Goal: Check status: Check status

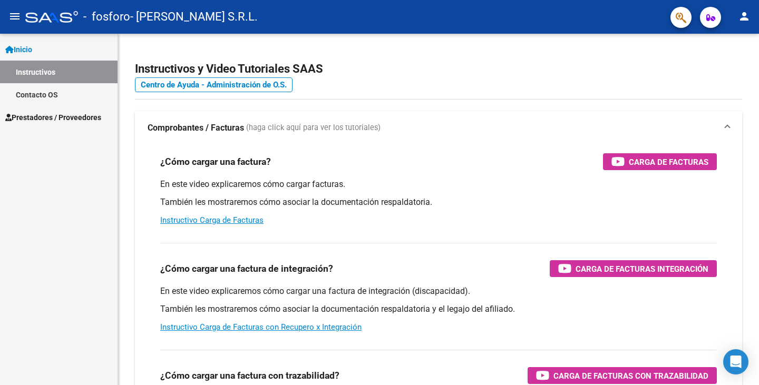
click at [41, 122] on span "Prestadores / Proveedores" at bounding box center [53, 118] width 96 height 12
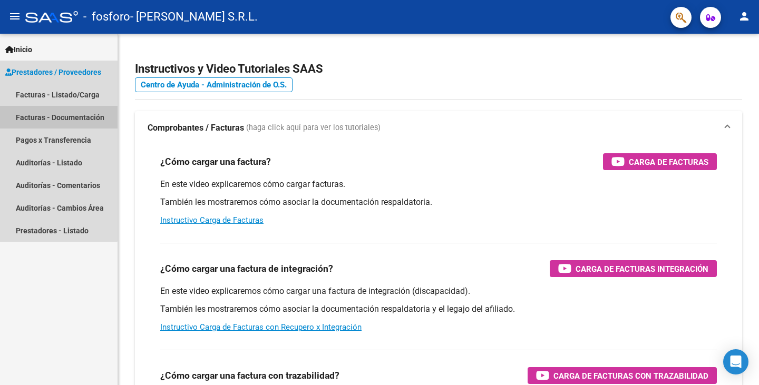
click at [44, 142] on mat-nav-list "Facturas - Listado/Carga Facturas - Documentación Pagos x Transferencia Auditor…" at bounding box center [59, 162] width 118 height 159
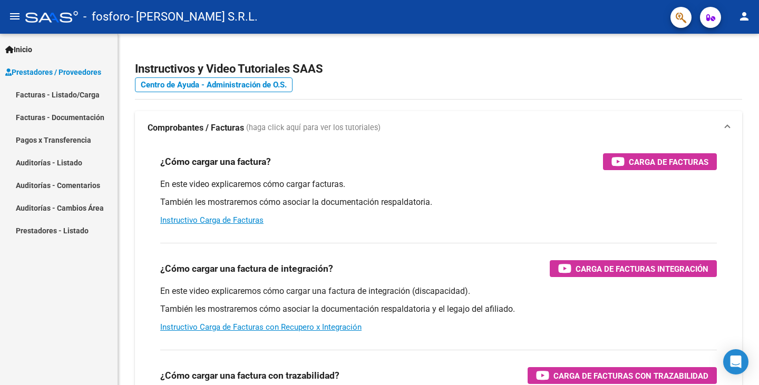
click at [43, 88] on link "Facturas - Listado/Carga" at bounding box center [59, 94] width 118 height 23
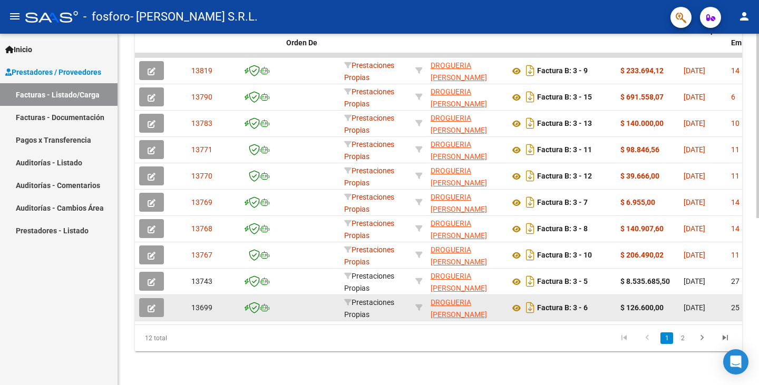
click at [145, 315] on datatable-body "13819 Prestaciones Propias DROGUERIA [PERSON_NAME] S.R.L. 30718490789 Factura B…" at bounding box center [438, 188] width 607 height 271
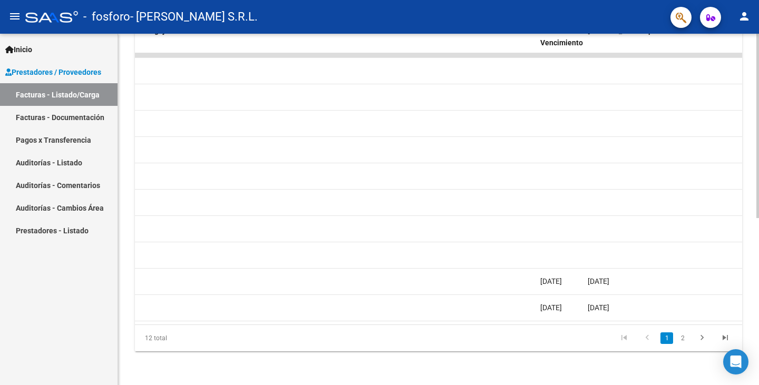
scroll to position [0, 1543]
click at [588, 339] on datatable-pager "1 2" at bounding box center [498, 338] width 477 height 18
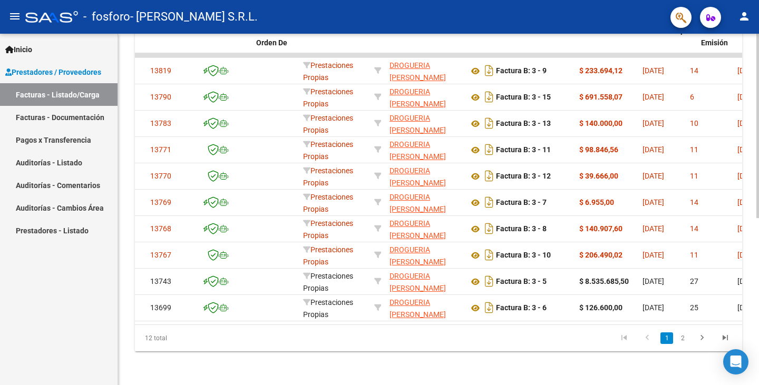
scroll to position [0, 0]
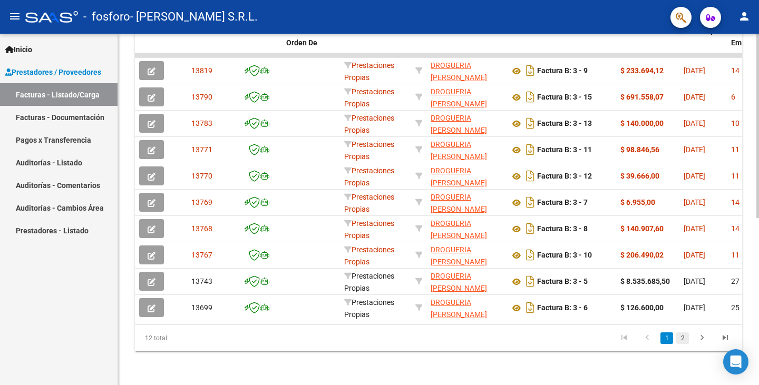
click at [681, 339] on link "2" at bounding box center [682, 338] width 13 height 12
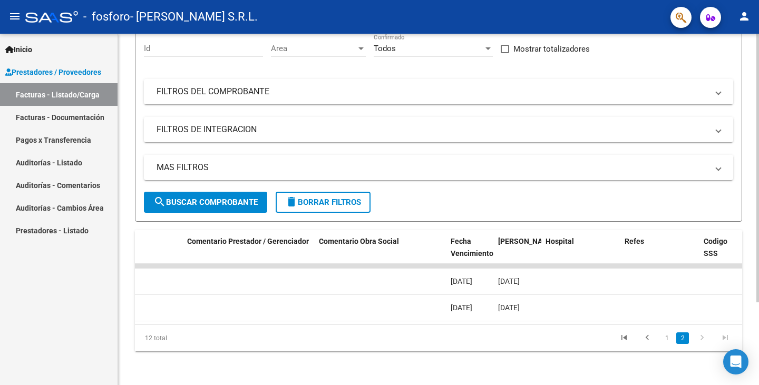
scroll to position [0, 1663]
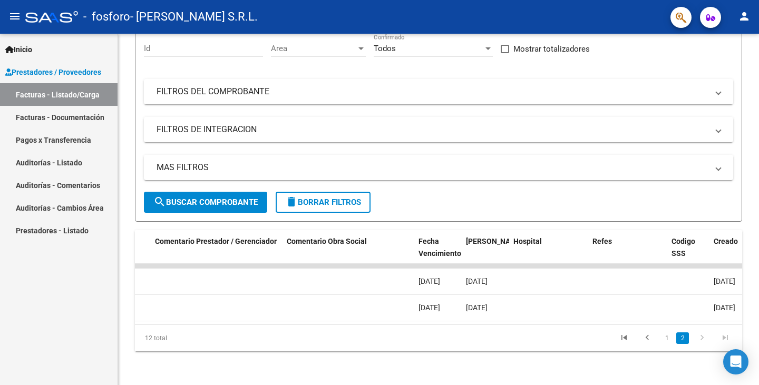
click at [26, 265] on div "Inicio Instructivos Contacto OS Prestadores / Proveedores Facturas - Listado/Ca…" at bounding box center [59, 209] width 118 height 351
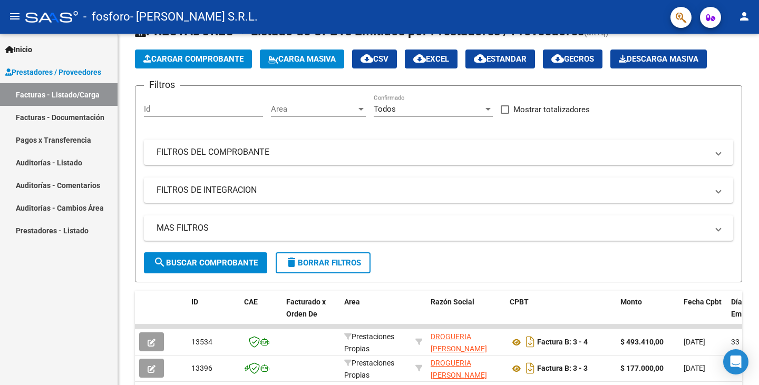
scroll to position [0, 0]
